Goal: Check status: Check status

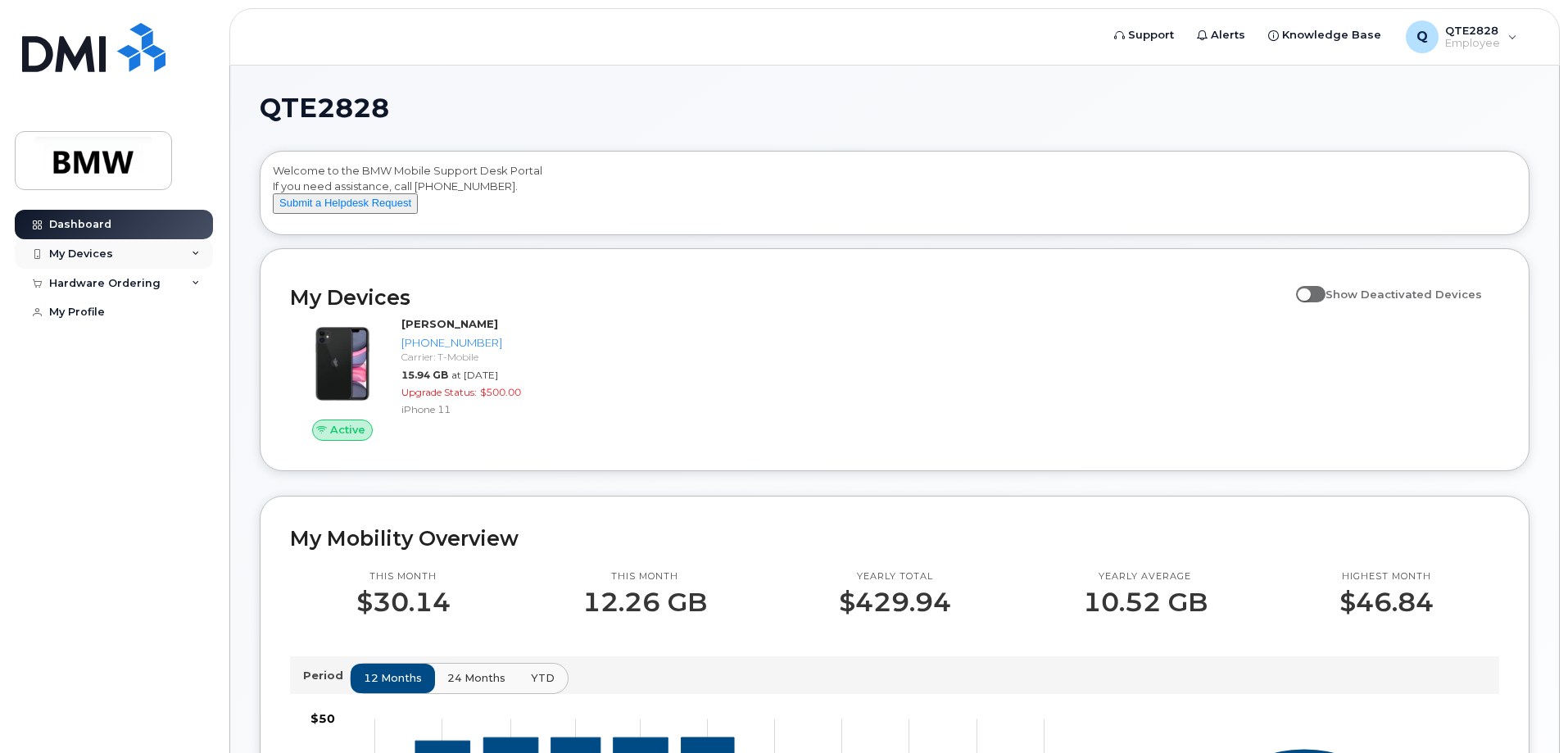
click at [148, 255] on div "My Devices" at bounding box center [113, 254] width 198 height 30
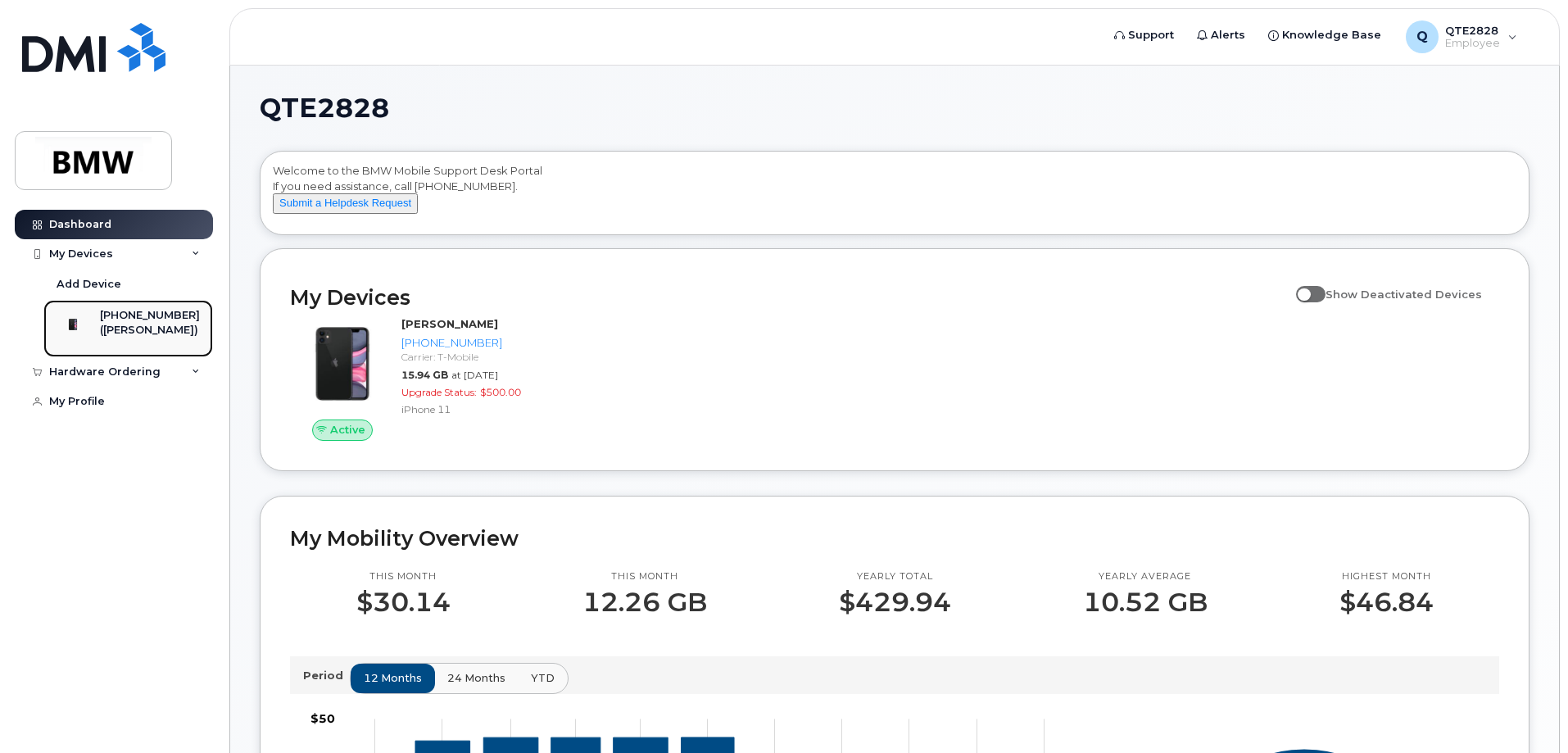
click at [142, 323] on div "([PERSON_NAME])" at bounding box center [149, 330] width 100 height 14
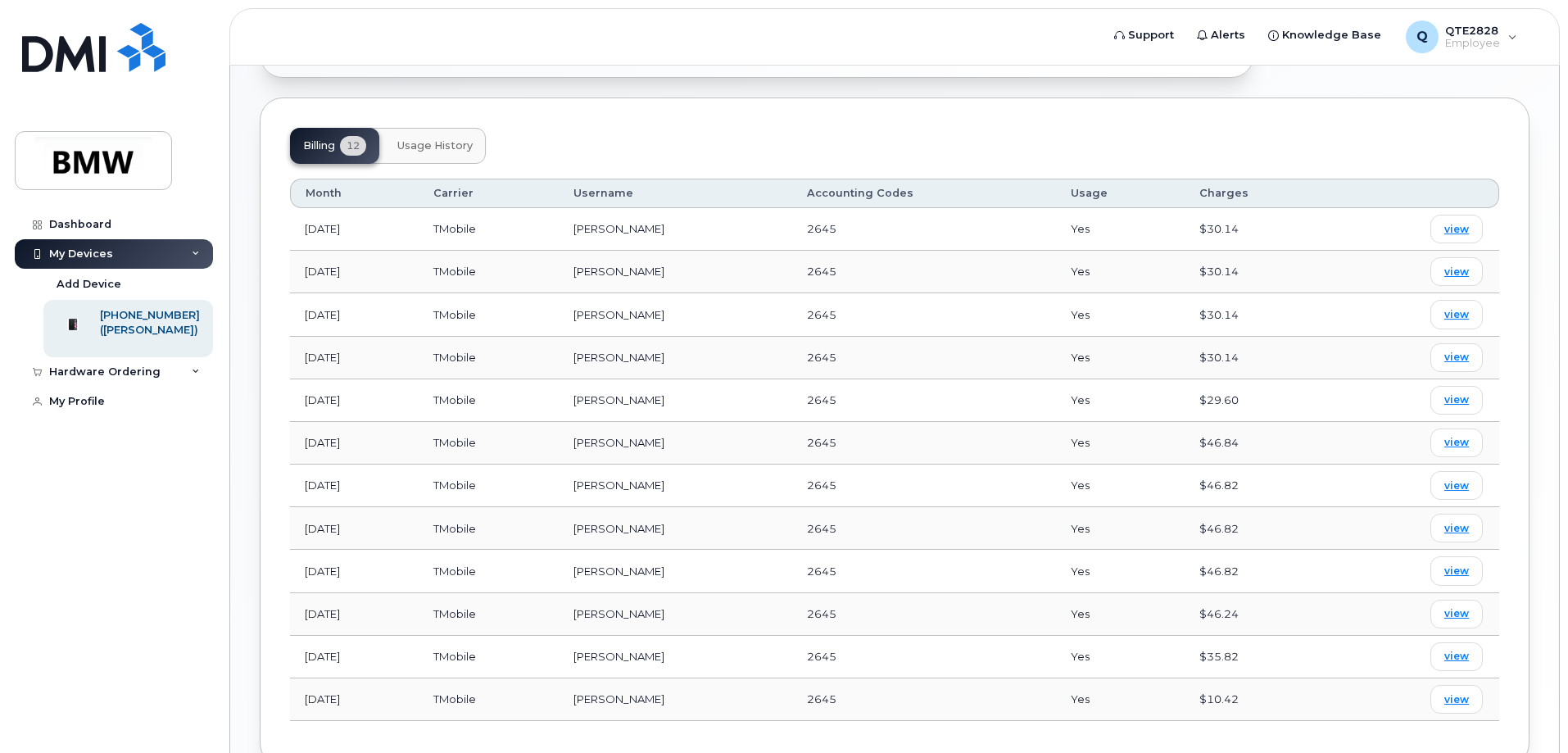
scroll to position [637, 0]
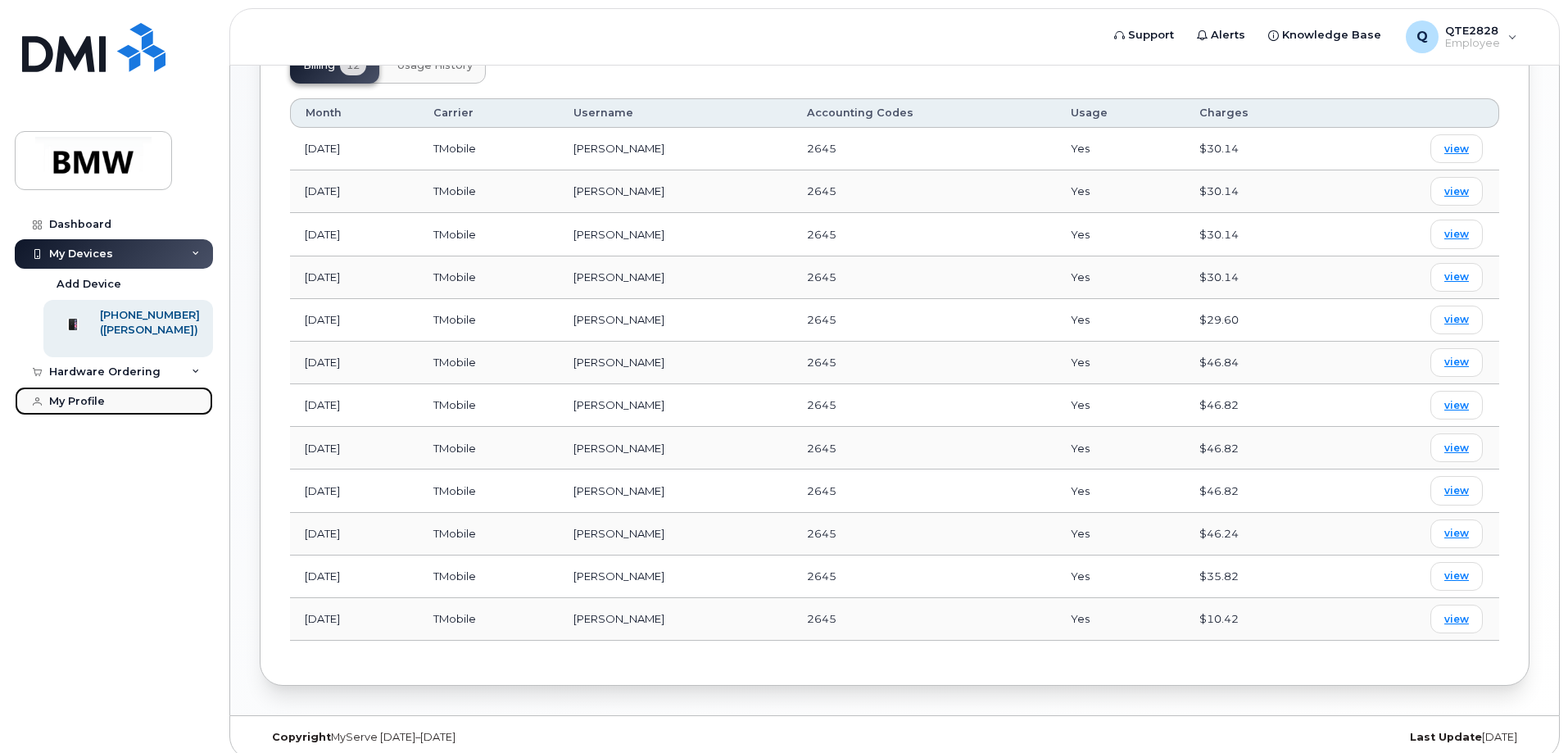
click at [117, 417] on link "My Profile" at bounding box center [113, 401] width 198 height 30
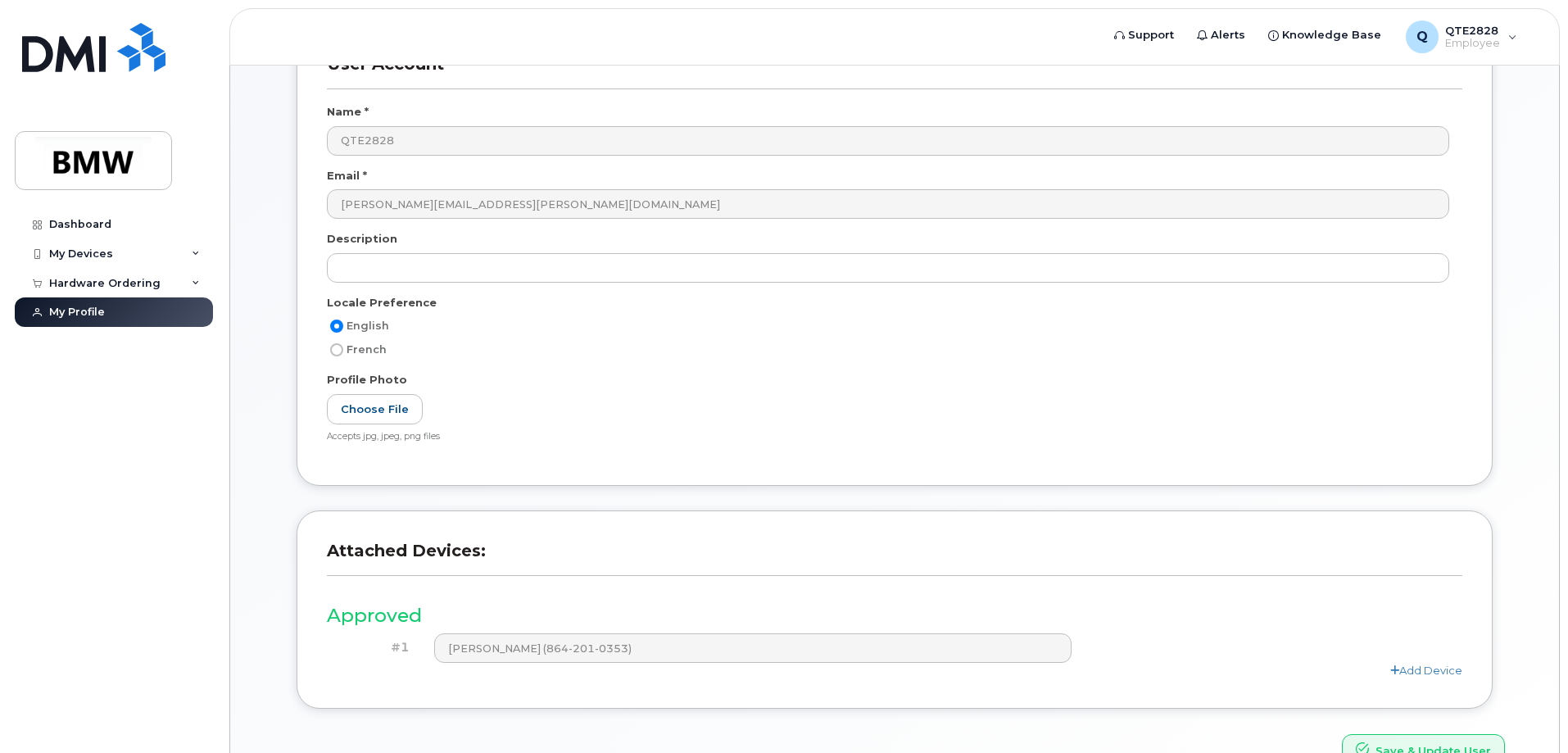
scroll to position [304, 0]
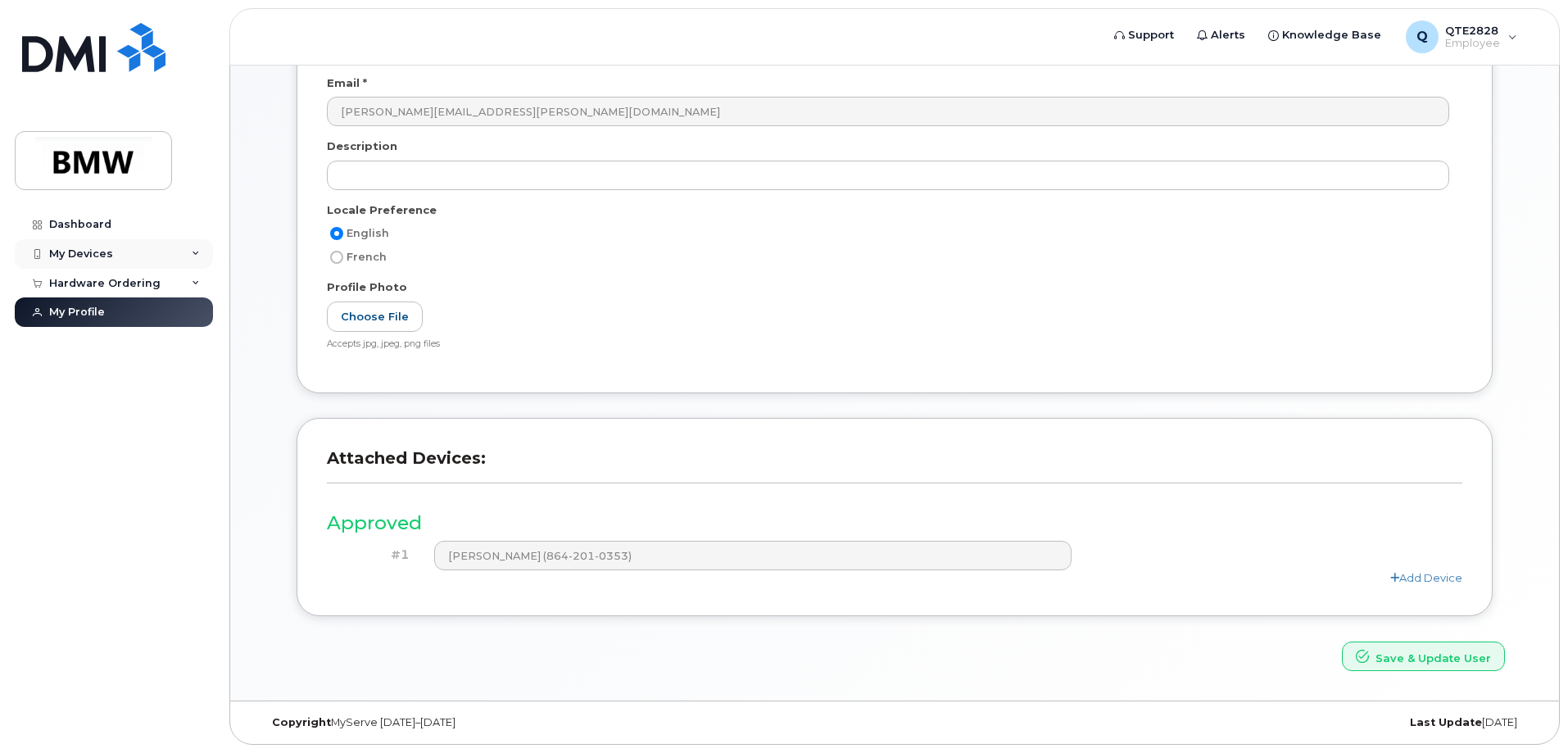
click at [122, 239] on div "My Devices" at bounding box center [113, 254] width 198 height 30
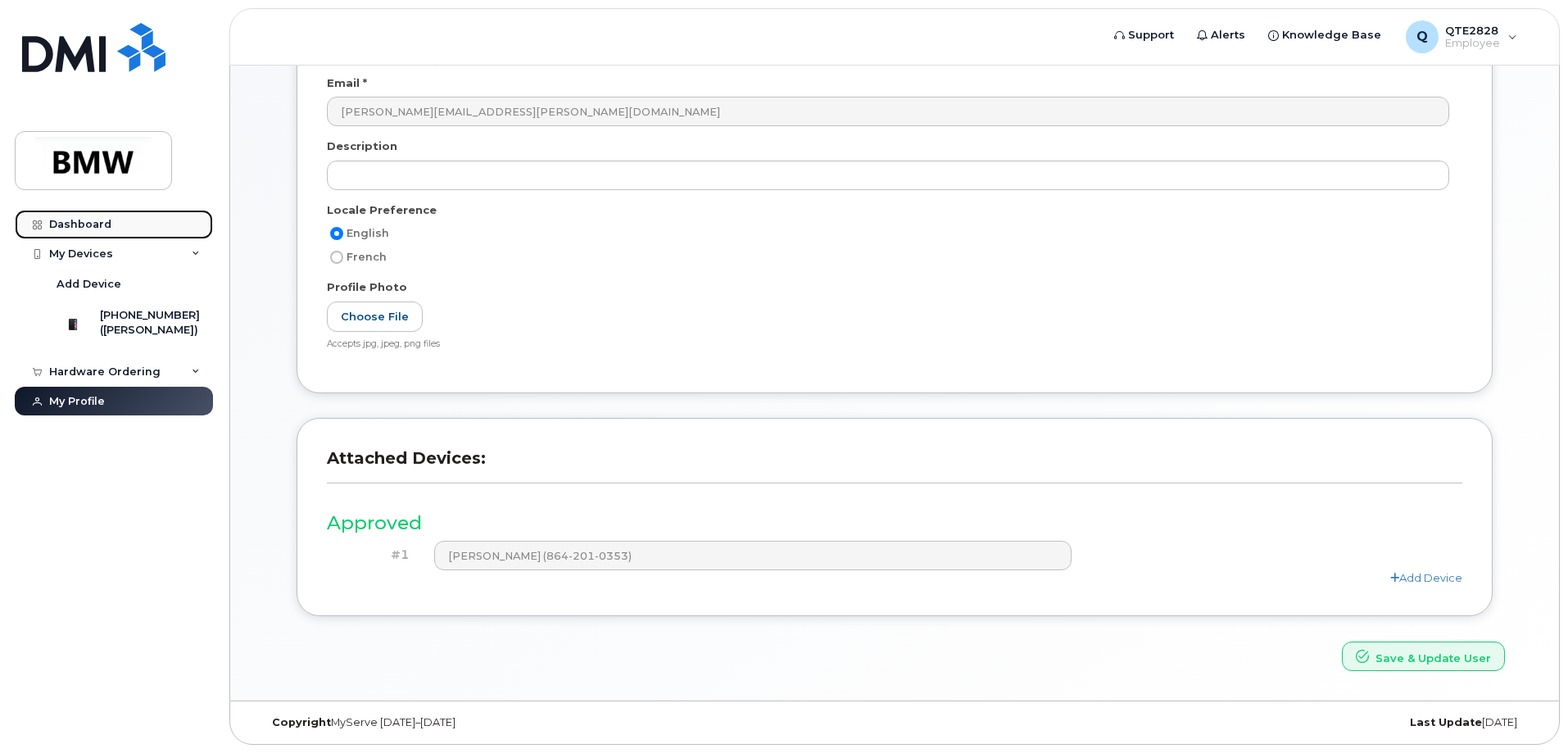
click at [120, 228] on link "Dashboard" at bounding box center [113, 224] width 198 height 30
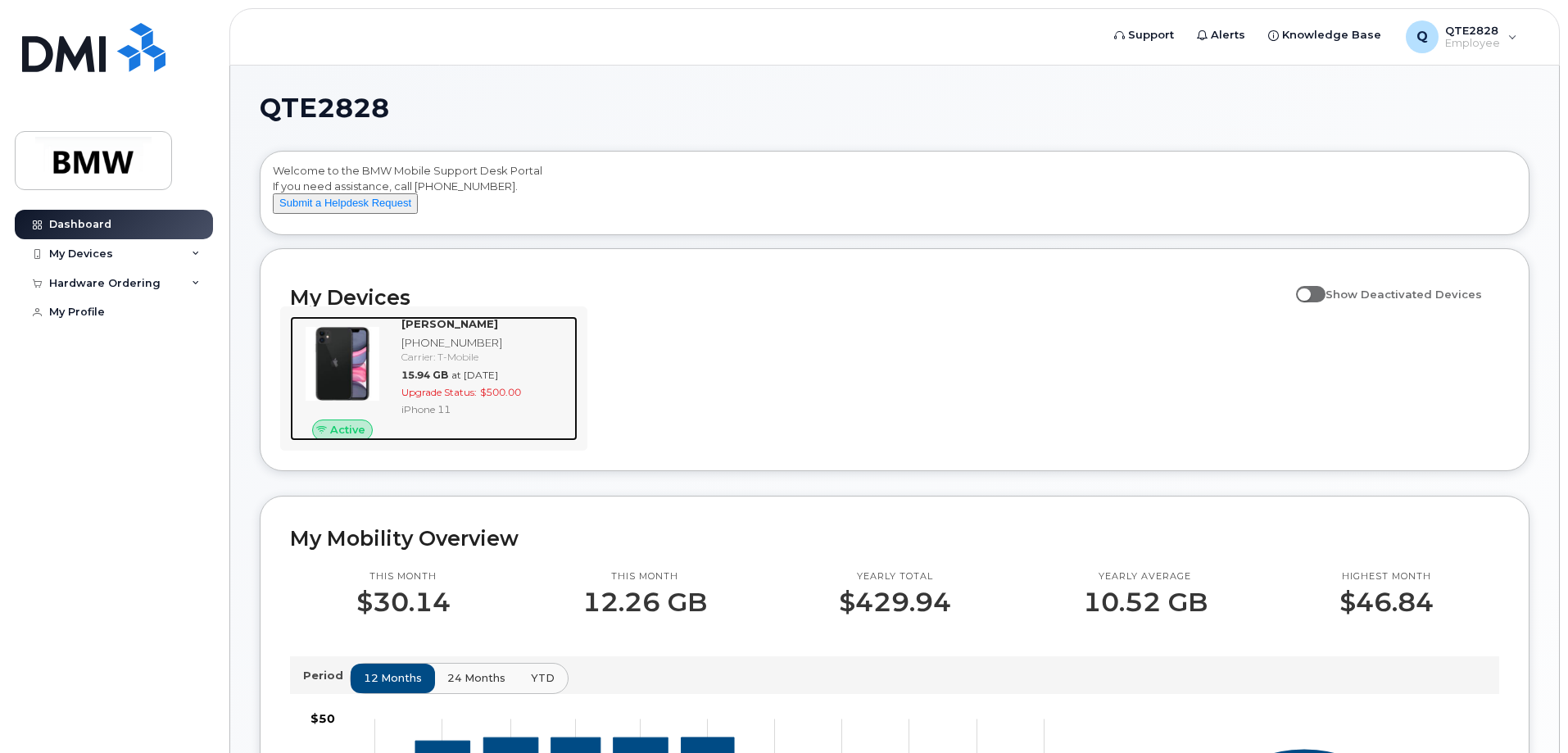
click at [375, 369] on img at bounding box center [342, 363] width 78 height 78
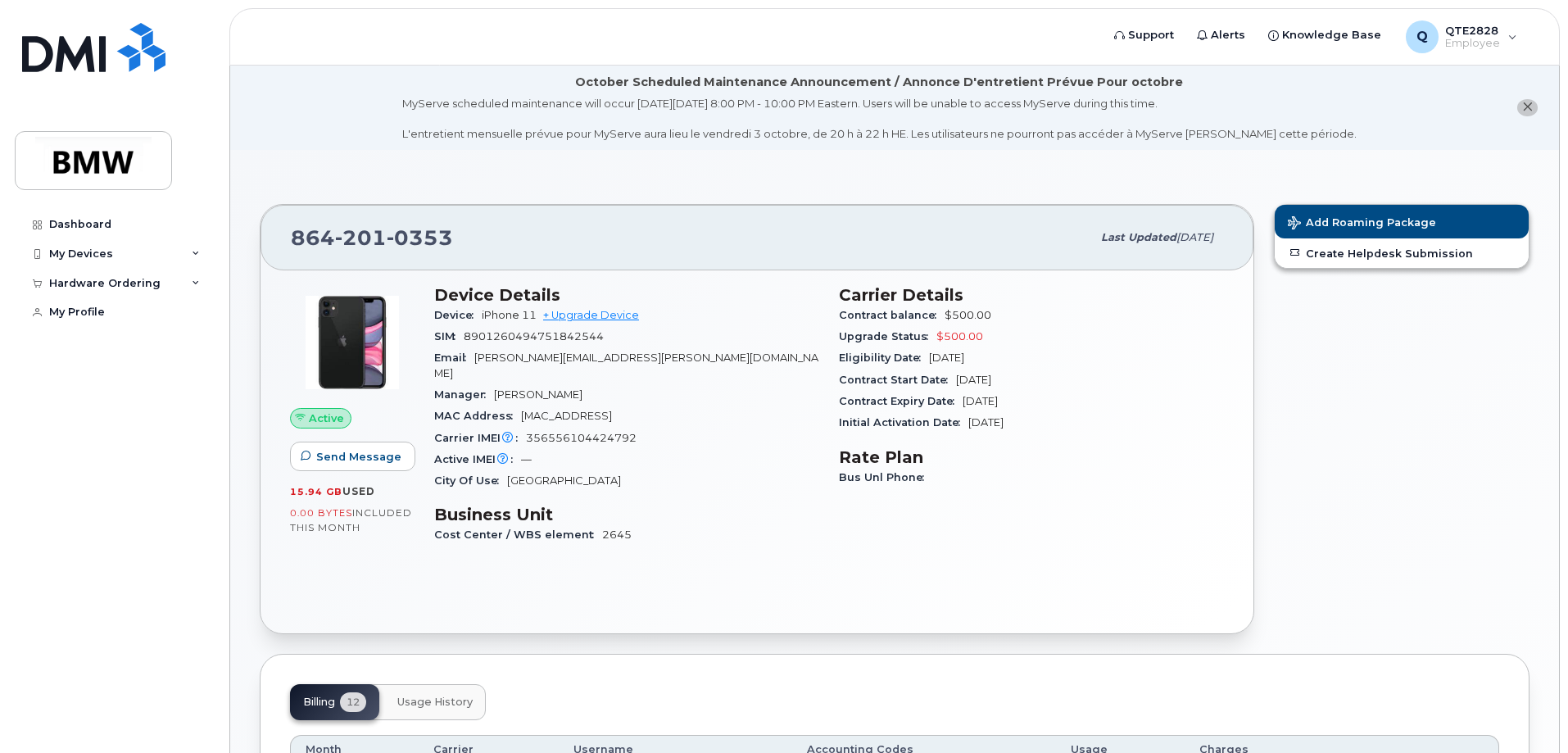
click at [468, 628] on section "[PHONE_NUMBER] Last updated [DATE] Active Send Message 15.94 GB  used 0.00 Byte…" at bounding box center [895, 751] width 1270 height 1144
click at [676, 471] on div "City Of Use [GEOGRAPHIC_DATA]" at bounding box center [627, 481] width 385 height 22
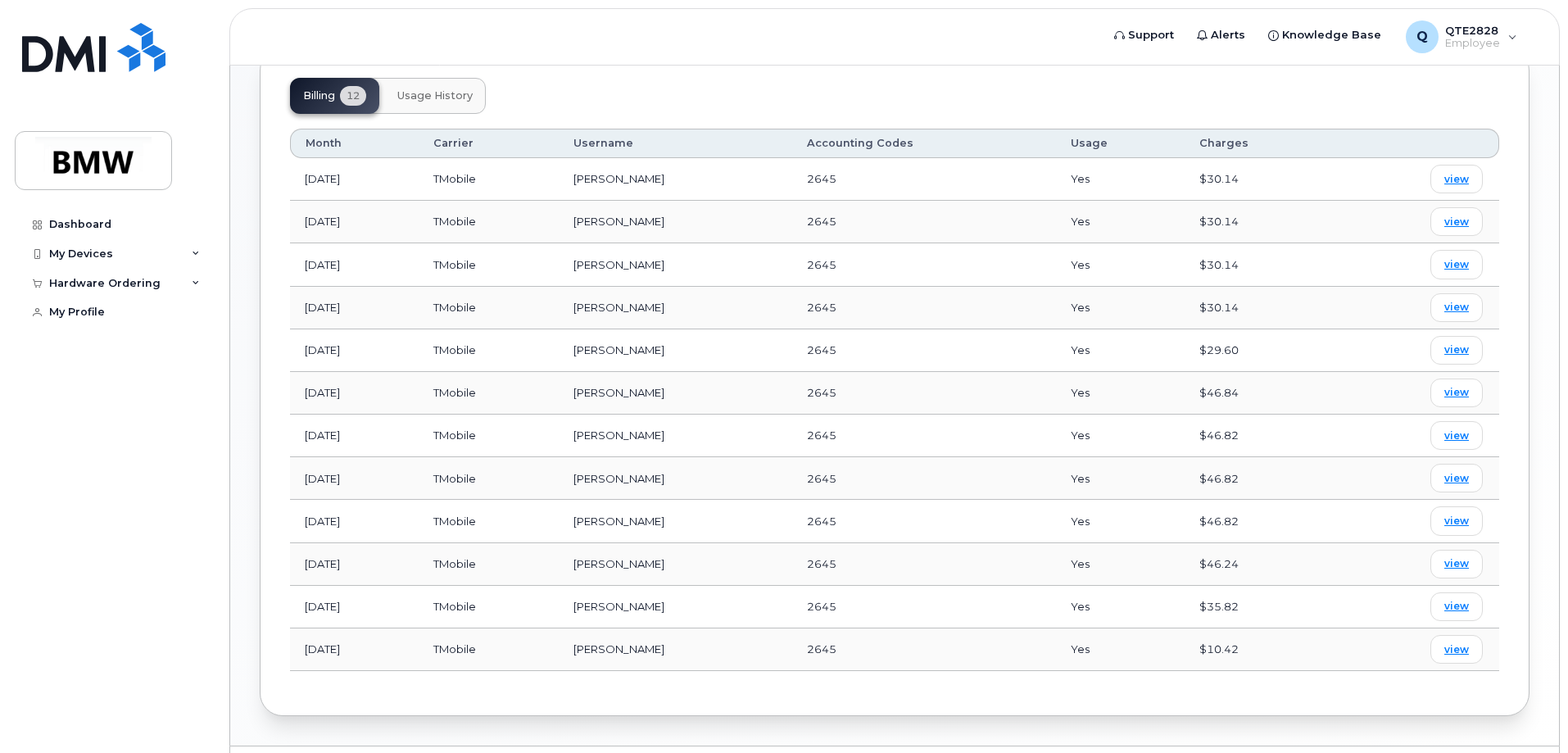
scroll to position [637, 0]
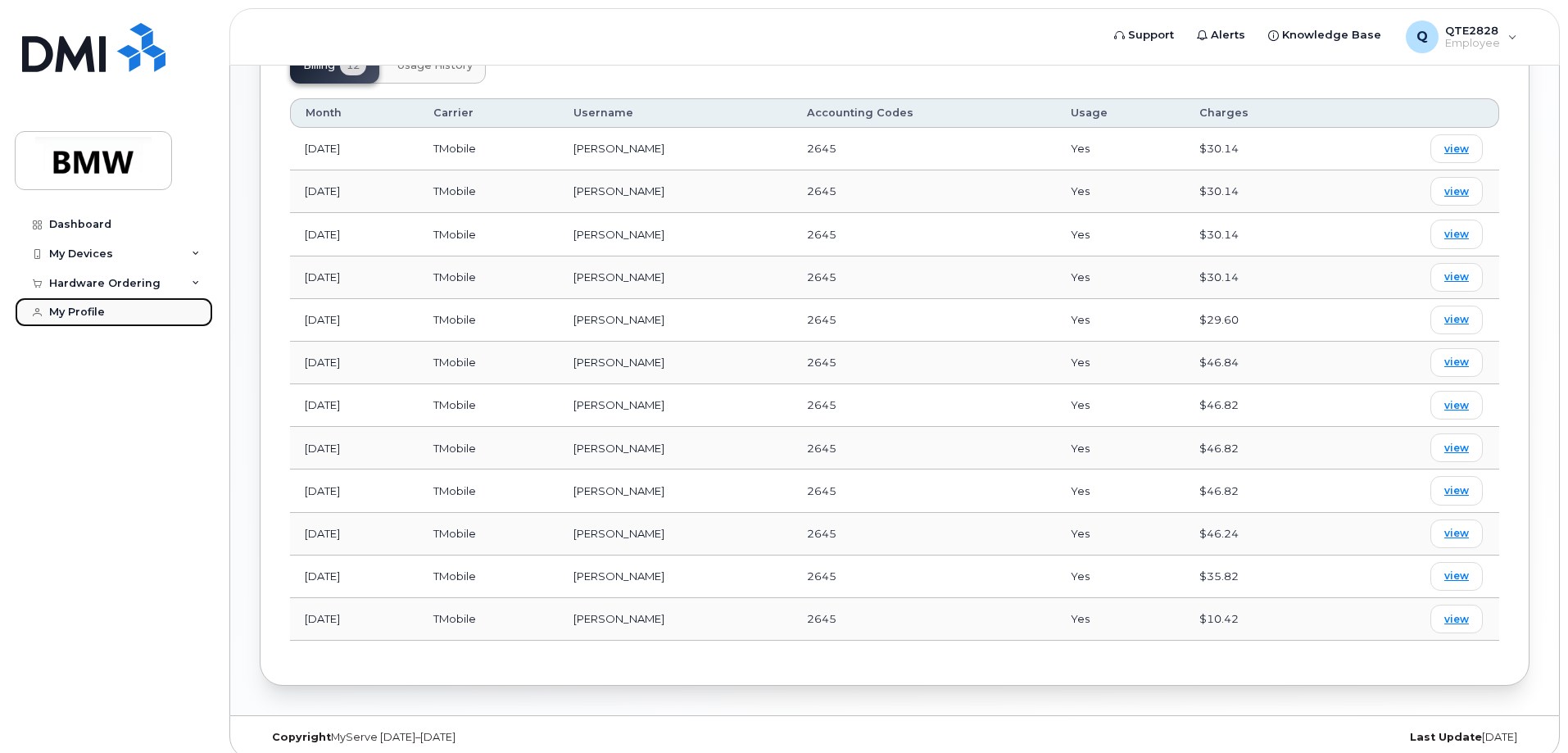
click at [121, 317] on link "My Profile" at bounding box center [113, 312] width 198 height 30
click at [131, 287] on div "Hardware Ordering" at bounding box center [105, 283] width 111 height 13
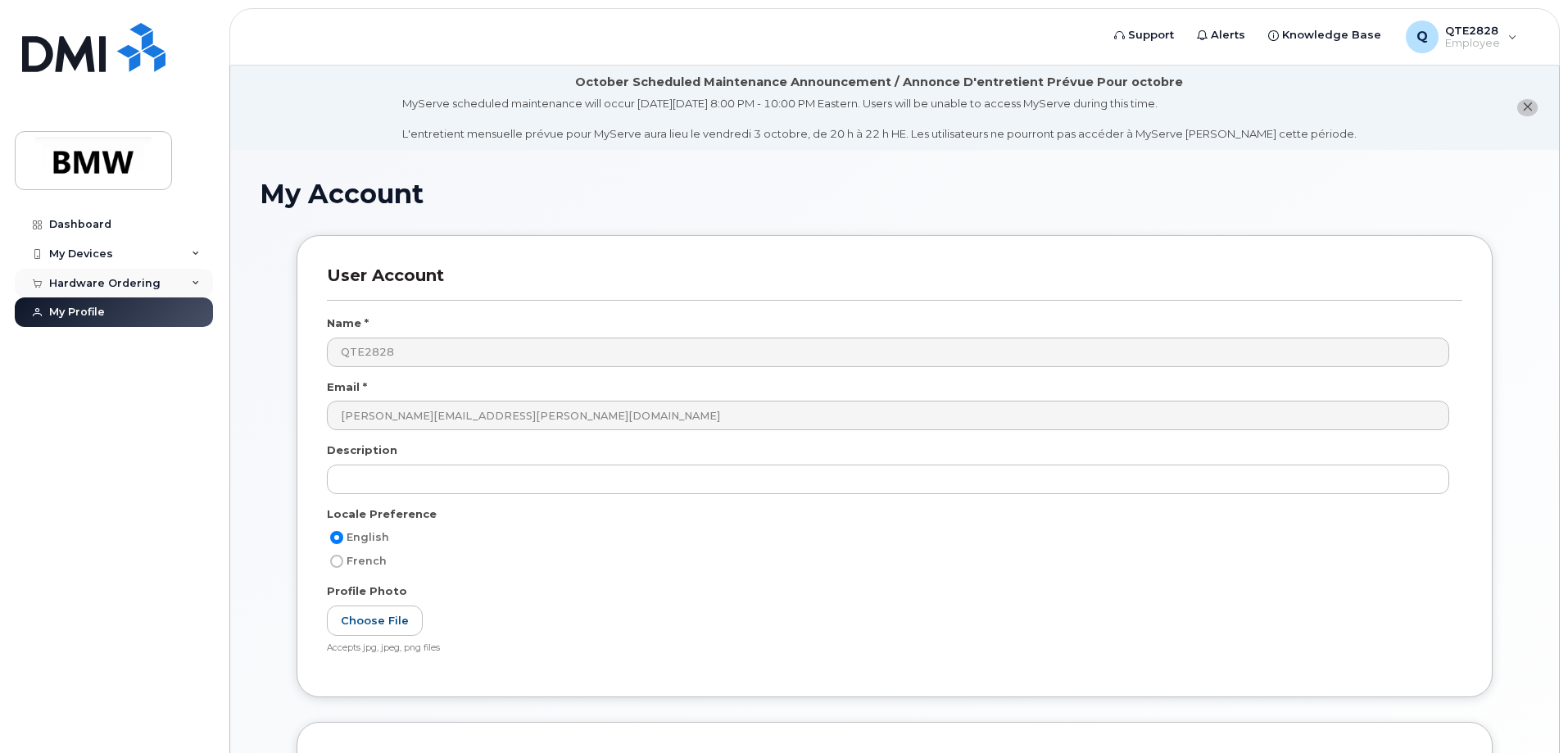
click at [128, 283] on div "Hardware Ordering" at bounding box center [105, 283] width 111 height 13
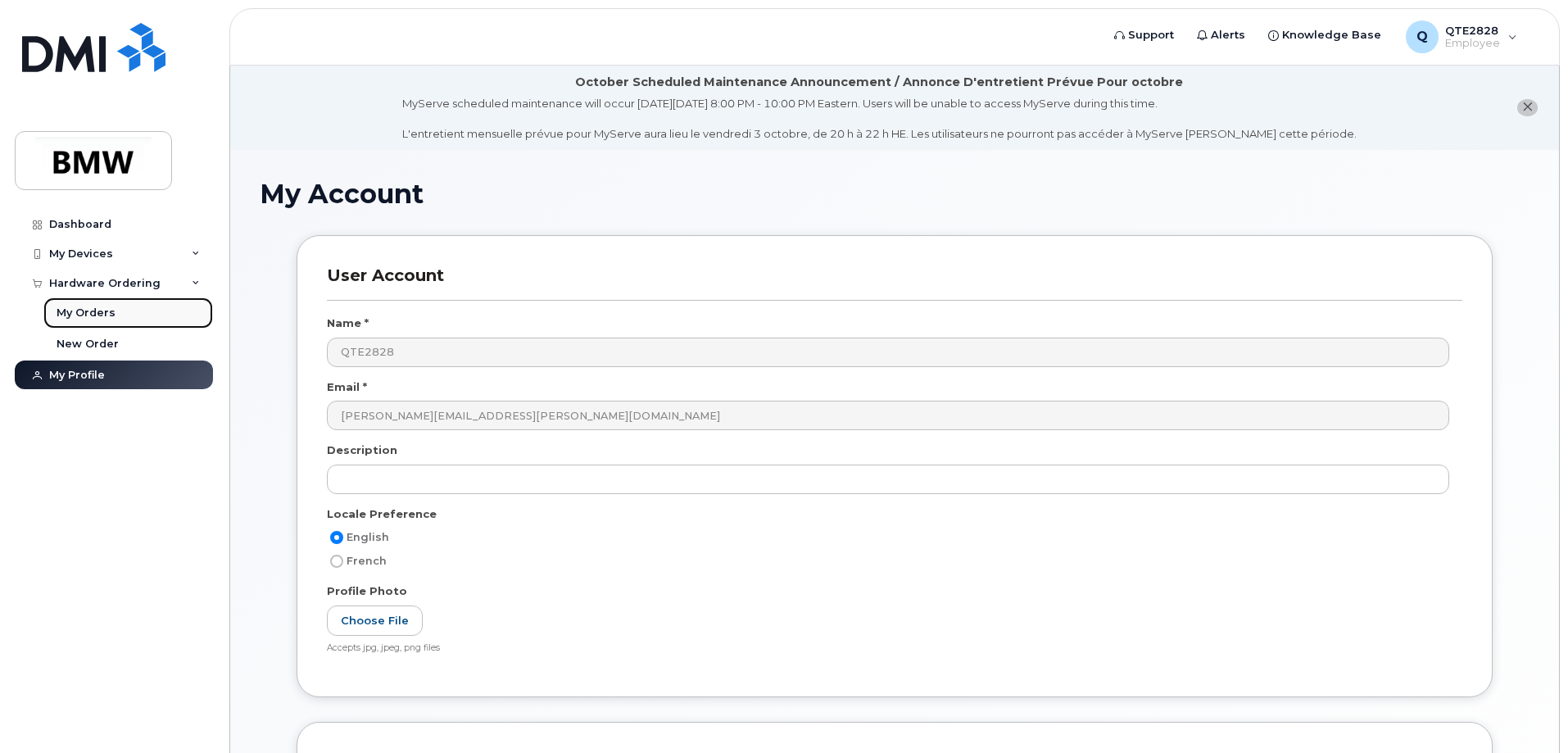
click at [107, 303] on link "My Orders" at bounding box center [128, 313] width 170 height 31
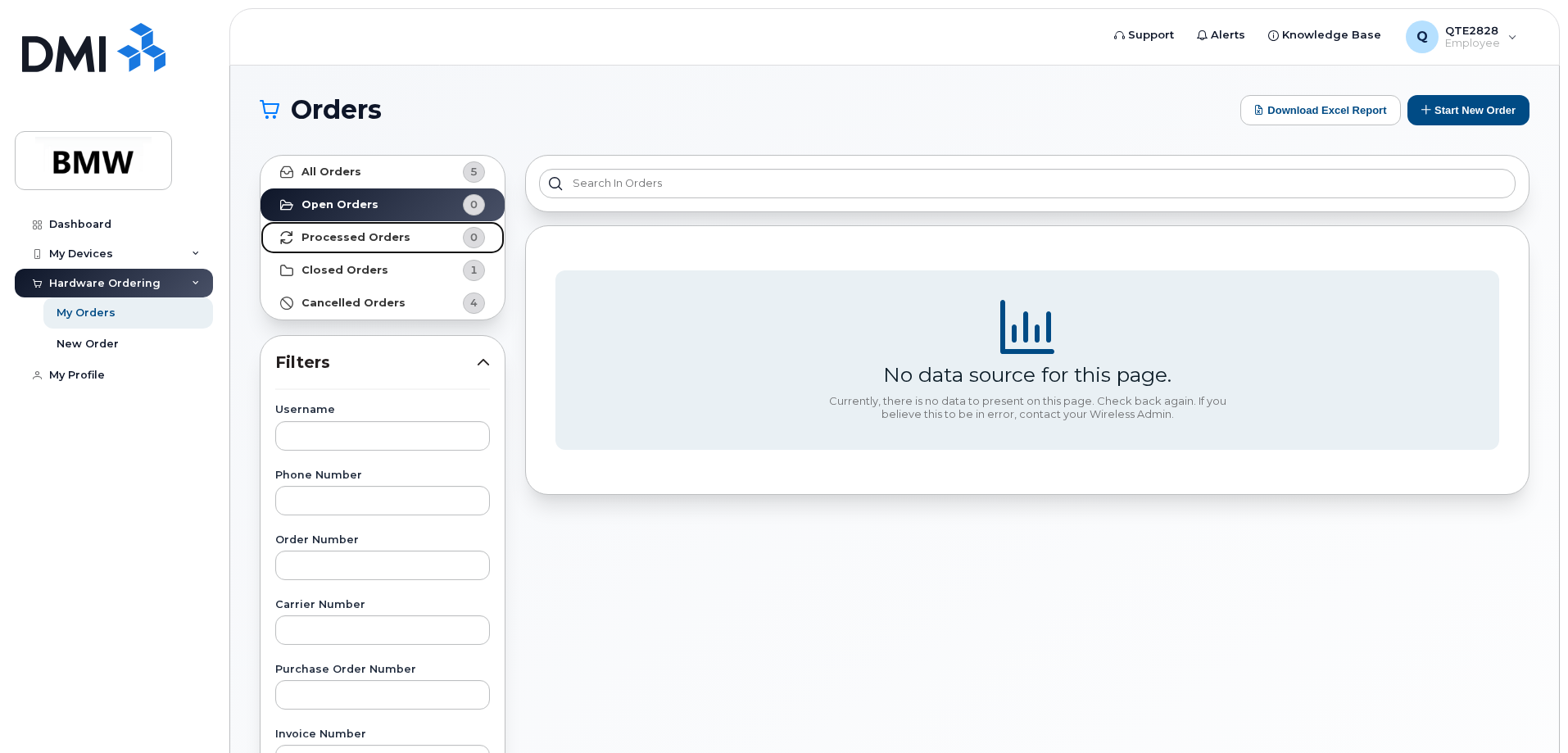
click at [403, 241] on link "Processed Orders 0" at bounding box center [382, 238] width 244 height 32
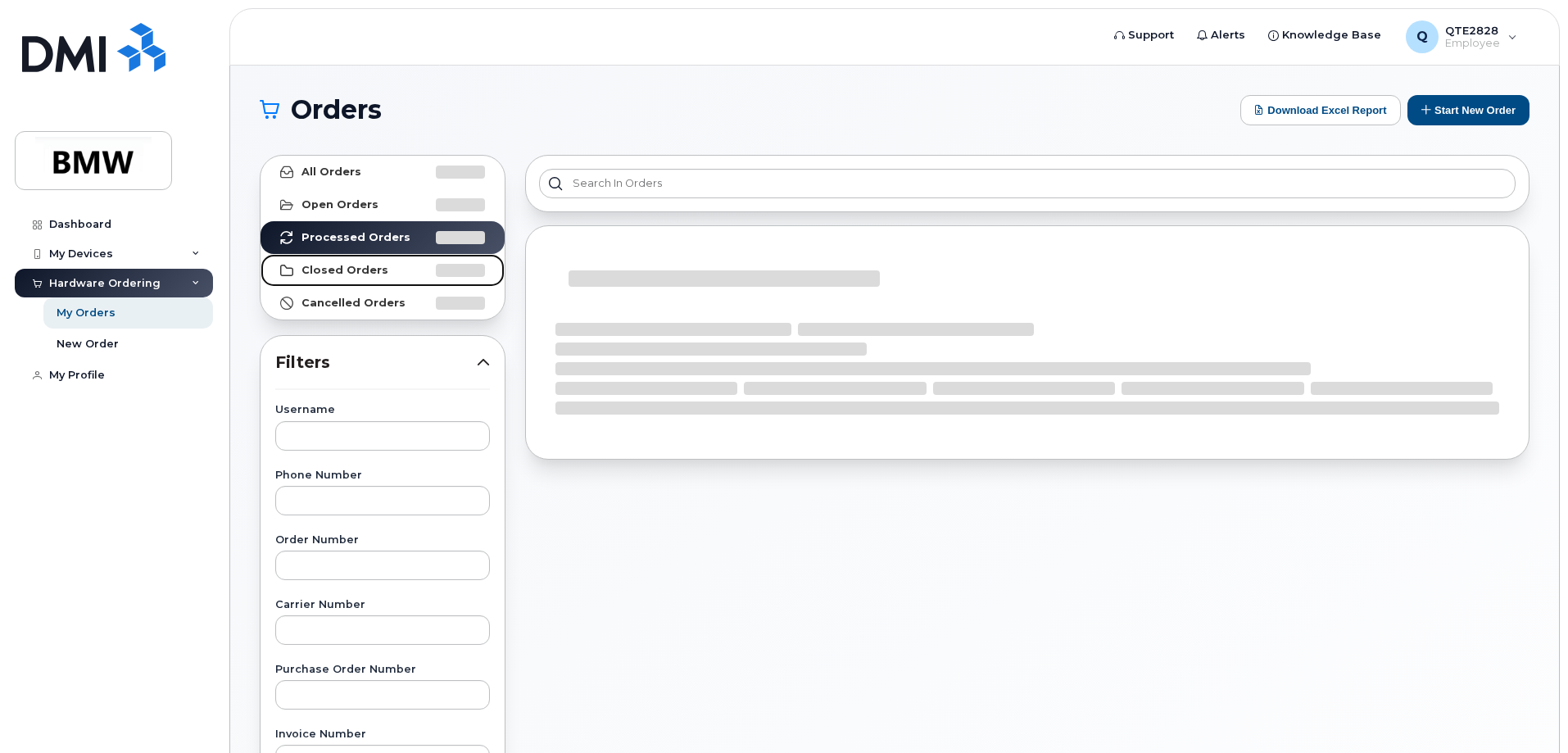
click at [376, 275] on strong "Closed Orders" at bounding box center [344, 270] width 87 height 13
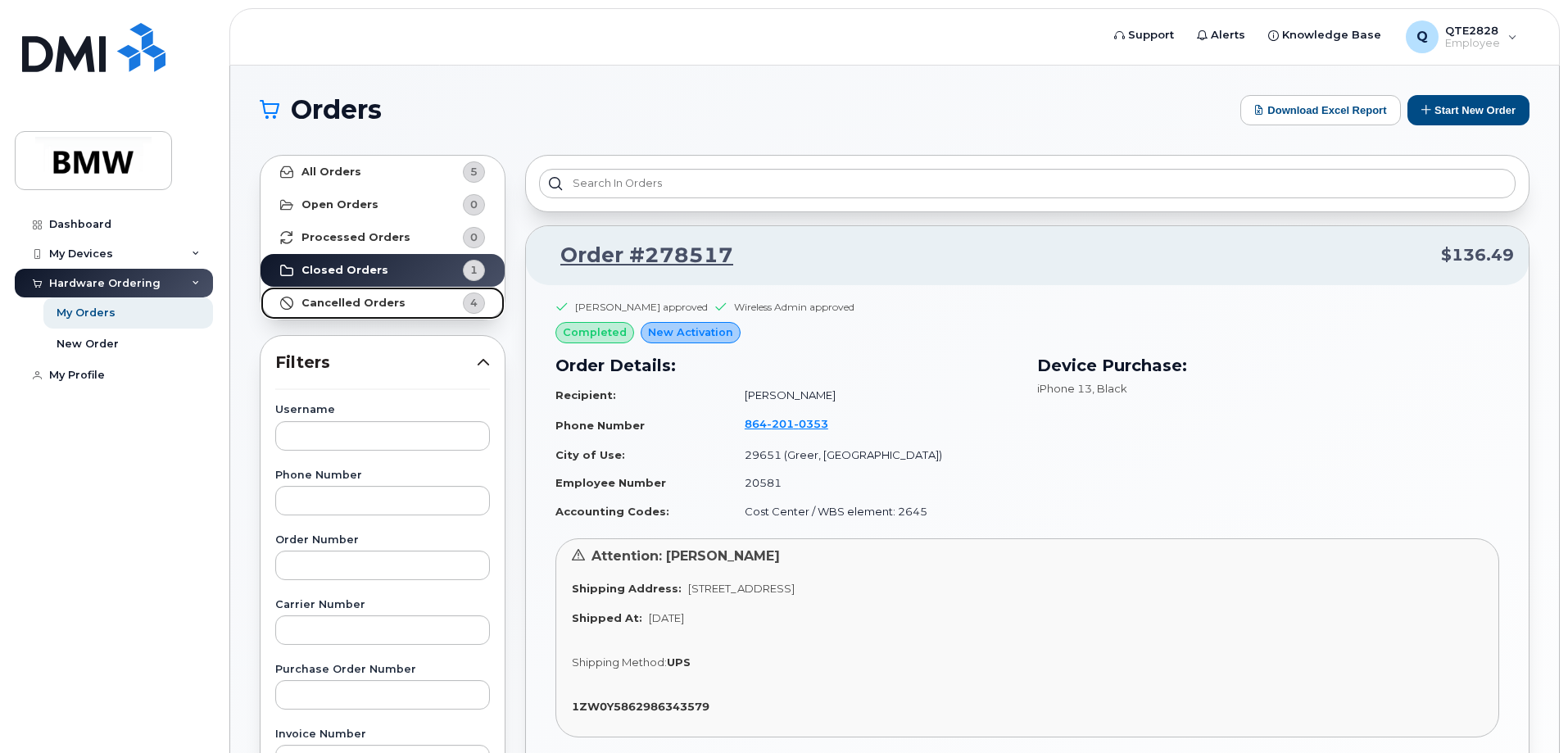
click at [344, 300] on strong "Cancelled Orders" at bounding box center [353, 303] width 104 height 13
